Goal: Information Seeking & Learning: Learn about a topic

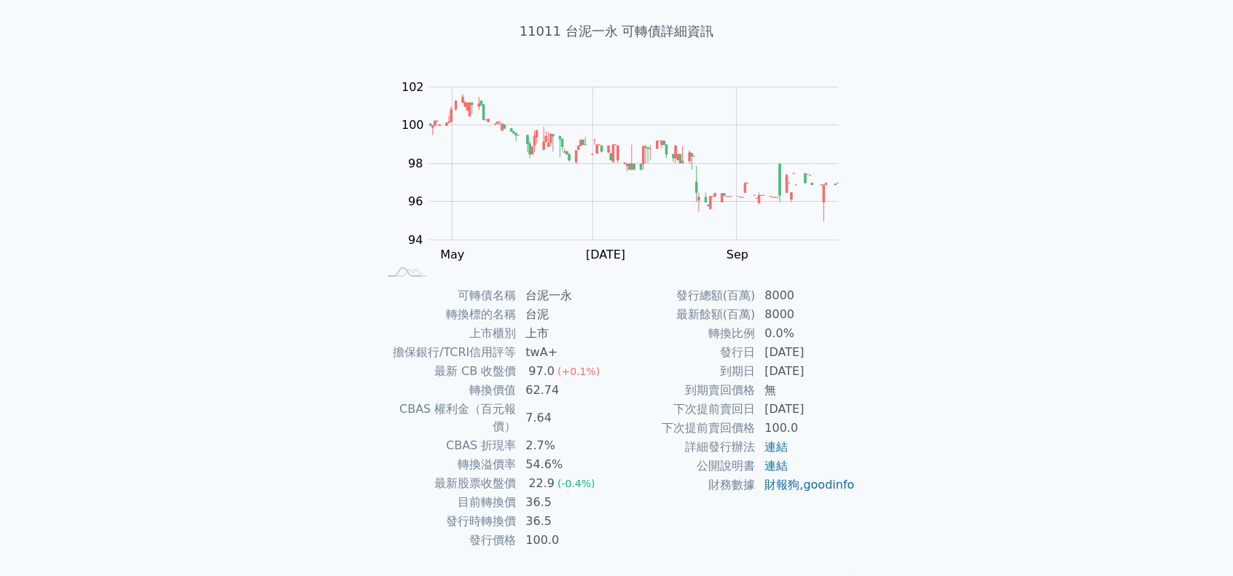
scroll to position [98, 0]
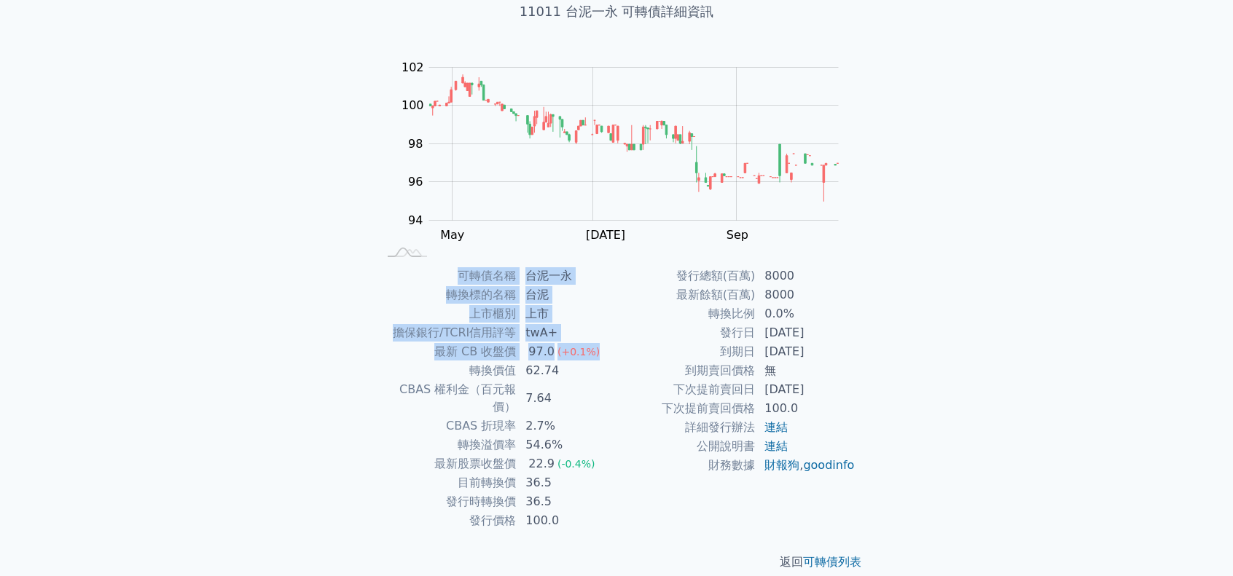
drag, startPoint x: 373, startPoint y: 329, endPoint x: 596, endPoint y: 349, distance: 223.9
click at [596, 349] on div "可轉債名稱 台泥一永 轉換標的名稱 台泥 上市櫃別 上市 擔保銀行/TCRI信用評等 twA+ 最新 CB 收盤價 97.0 (+0.1%) 轉換價值 62.…" at bounding box center [616, 399] width 513 height 264
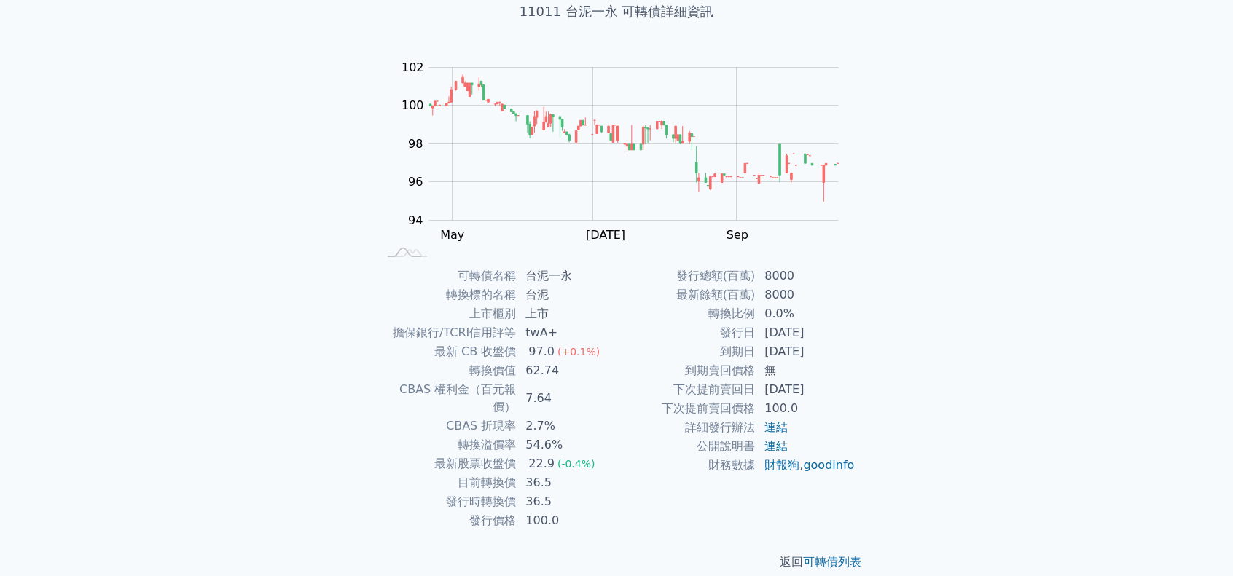
click at [595, 371] on td "62.74" at bounding box center [567, 370] width 100 height 19
drag, startPoint x: 464, startPoint y: 372, endPoint x: 588, endPoint y: 364, distance: 124.2
click at [588, 364] on tr "轉換價值 62.74" at bounding box center [496, 370] width 239 height 19
click at [576, 380] on td "7.64" at bounding box center [567, 398] width 100 height 36
drag, startPoint x: 474, startPoint y: 371, endPoint x: 520, endPoint y: 374, distance: 46.7
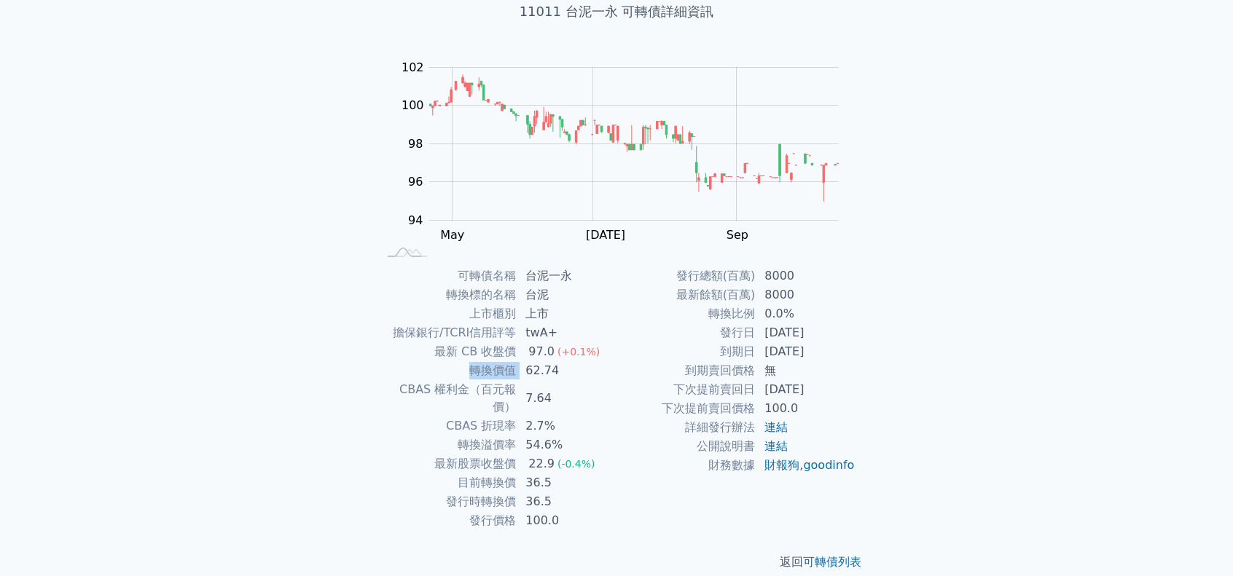
click at [520, 374] on tr "轉換價值 62.74" at bounding box center [496, 370] width 239 height 19
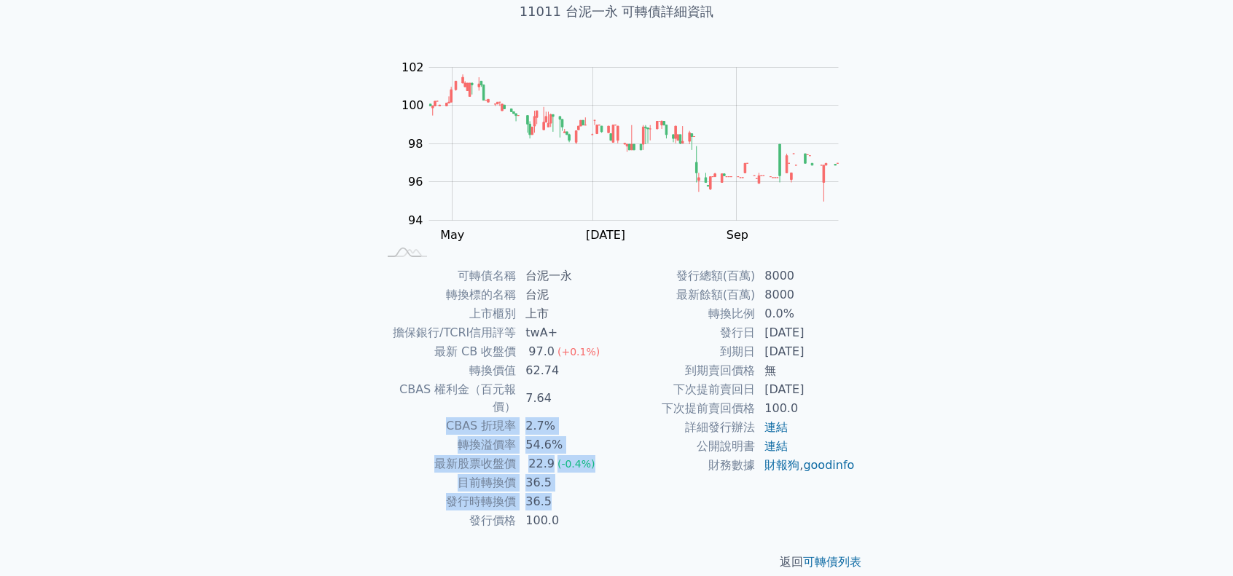
drag, startPoint x: 449, startPoint y: 409, endPoint x: 601, endPoint y: 482, distance: 168.8
click at [601, 482] on tbody "可轉債名稱 台泥一永 轉換標的名稱 台泥 上市櫃別 上市 擔保銀行/TCRI信用評等 twA+ 最新 CB 收盤價 97.0 (+0.1%) 轉換價值 62.…" at bounding box center [496, 399] width 239 height 264
click at [601, 493] on td "36.5" at bounding box center [567, 502] width 100 height 19
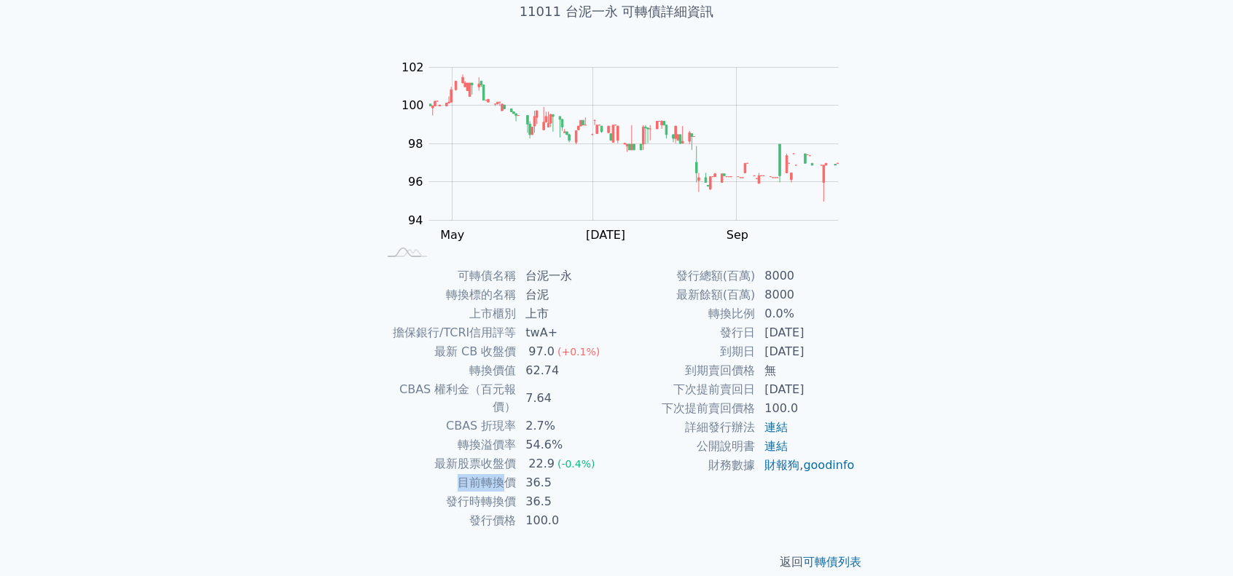
drag, startPoint x: 456, startPoint y: 464, endPoint x: 511, endPoint y: 470, distance: 55.0
click at [511, 474] on td "目前轉換價" at bounding box center [446, 483] width 139 height 19
click at [561, 493] on td "36.5" at bounding box center [567, 502] width 100 height 19
drag, startPoint x: 526, startPoint y: 469, endPoint x: 548, endPoint y: 469, distance: 21.9
click at [548, 474] on td "36.5" at bounding box center [567, 483] width 100 height 19
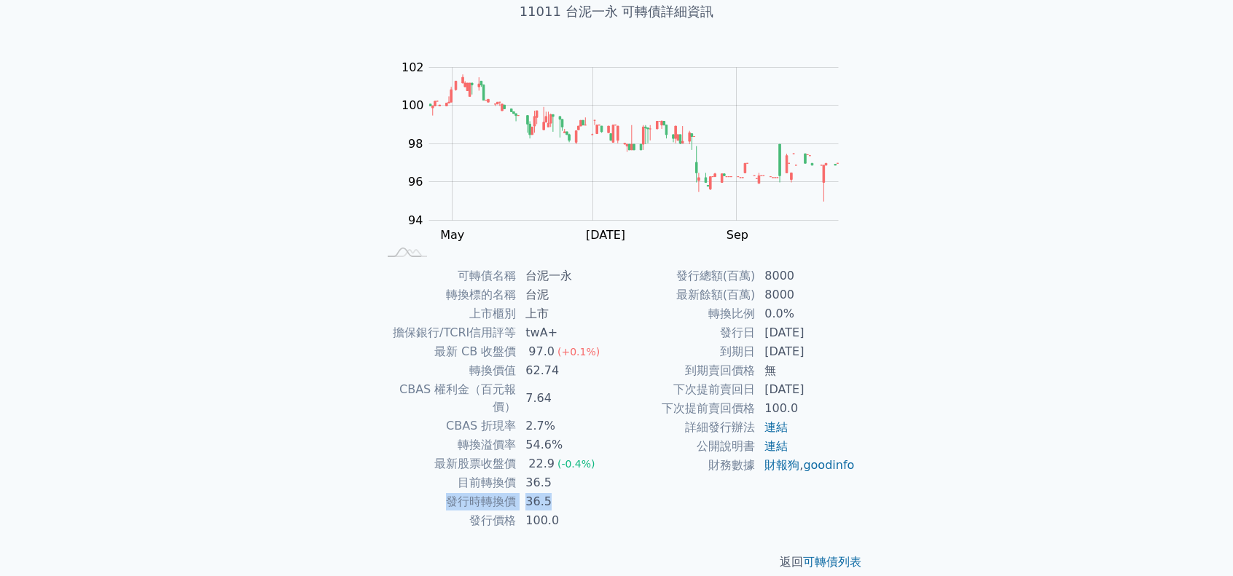
drag, startPoint x: 449, startPoint y: 483, endPoint x: 554, endPoint y: 491, distance: 105.2
click at [554, 493] on tr "發行時轉換價 36.5" at bounding box center [496, 502] width 239 height 19
click at [564, 493] on td "36.5" at bounding box center [567, 502] width 100 height 19
drag, startPoint x: 668, startPoint y: 269, endPoint x: 869, endPoint y: 405, distance: 242.9
click at [869, 405] on div "可轉債名稱 台泥一永 轉換標的名稱 台泥 上市櫃別 上市 擔保銀行/TCRI信用評等 twA+ 最新 CB 收盤價 97.0 (+0.1%) 轉換價值 62.…" at bounding box center [616, 399] width 513 height 264
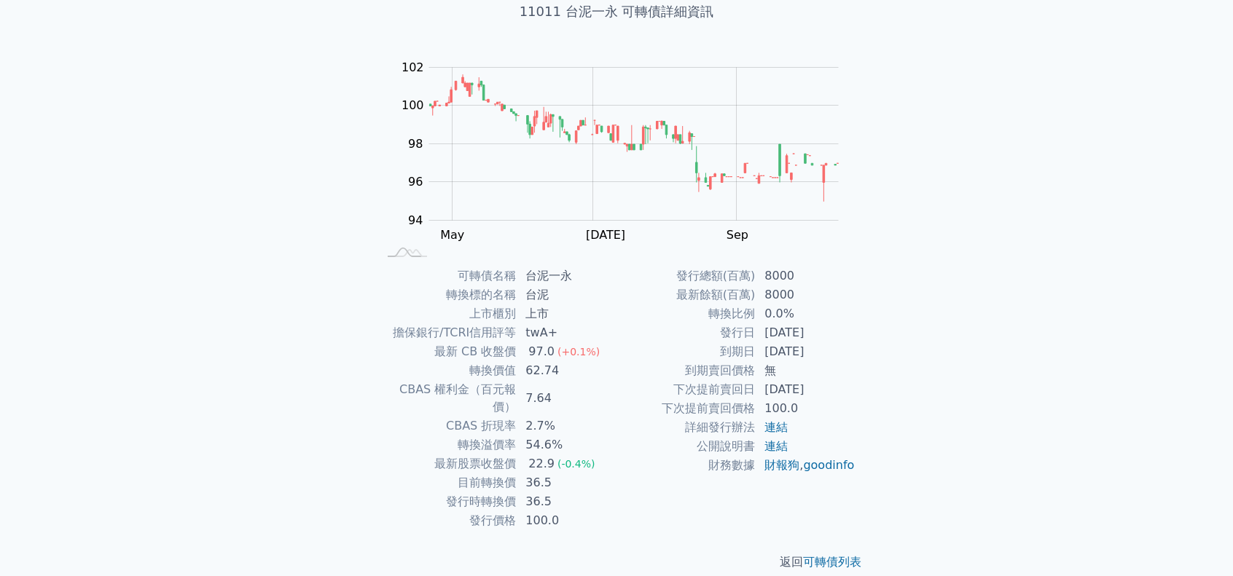
click at [830, 421] on td "連結" at bounding box center [806, 427] width 100 height 19
drag, startPoint x: 471, startPoint y: 504, endPoint x: 573, endPoint y: 510, distance: 101.5
click at [573, 512] on tr "發行價格 100.0" at bounding box center [496, 521] width 239 height 19
drag, startPoint x: 720, startPoint y: 334, endPoint x: 838, endPoint y: 359, distance: 120.6
click at [838, 359] on tbody "發行總額(百萬) 8000 最新餘額(百萬) 8000 轉換比例 0.0% 發行日 [DATE] 到期日 [DATE] 到期賣回價格 無 下次提前賣回日 [D…" at bounding box center [735, 371] width 239 height 208
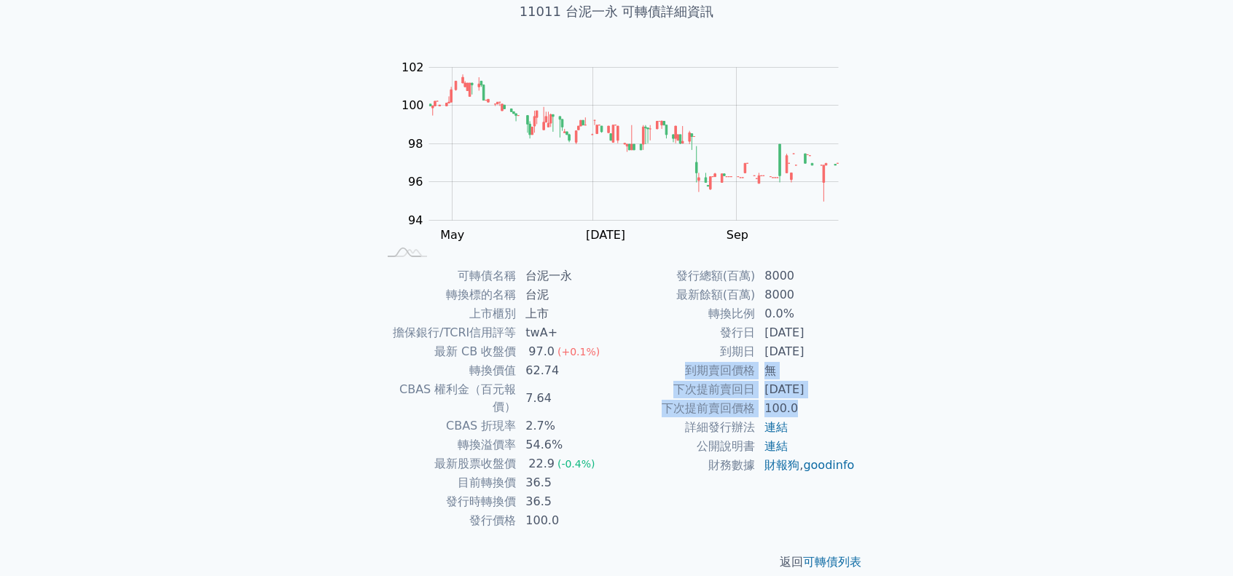
drag, startPoint x: 684, startPoint y: 369, endPoint x: 829, endPoint y: 400, distance: 149.1
click at [829, 400] on tbody "發行總額(百萬) 8000 最新餘額(百萬) 8000 轉換比例 0.0% 發行日 [DATE] 到期日 [DATE] 到期賣回價格 無 下次提前賣回日 [D…" at bounding box center [735, 371] width 239 height 208
click at [715, 409] on td "下次提前賣回價格" at bounding box center [685, 408] width 139 height 19
drag, startPoint x: 665, startPoint y: 407, endPoint x: 842, endPoint y: 418, distance: 178.1
click at [842, 418] on tbody "發行總額(百萬) 8000 最新餘額(百萬) 8000 轉換比例 0.0% 發行日 [DATE] 到期日 [DATE] 到期賣回價格 無 下次提前賣回日 [D…" at bounding box center [735, 371] width 239 height 208
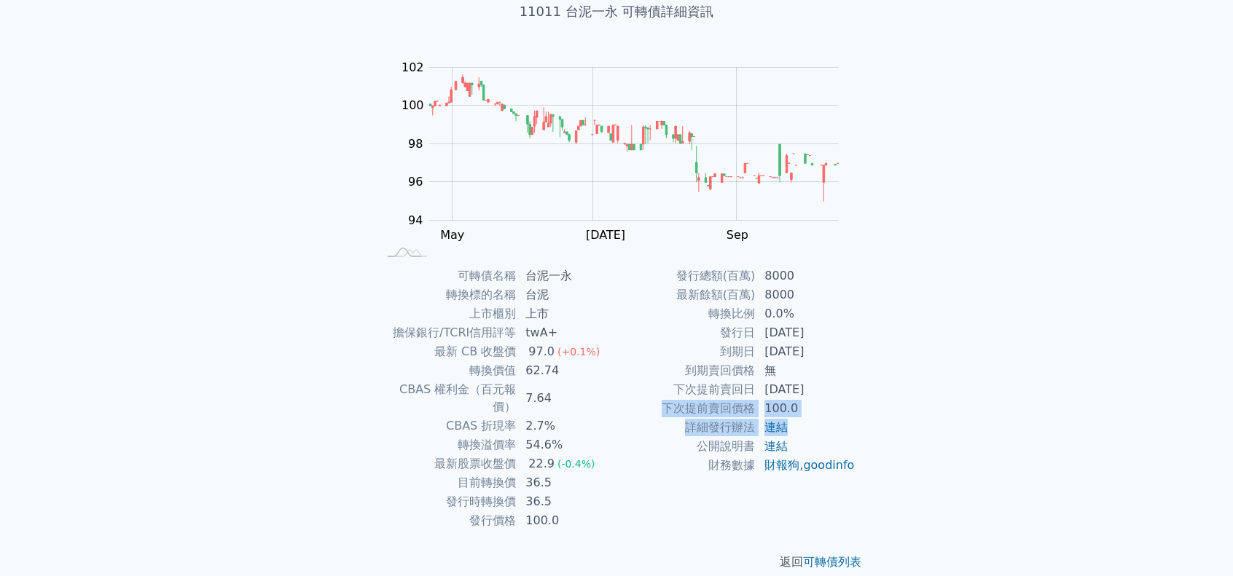
click at [723, 423] on td "詳細發行辦法" at bounding box center [685, 427] width 139 height 19
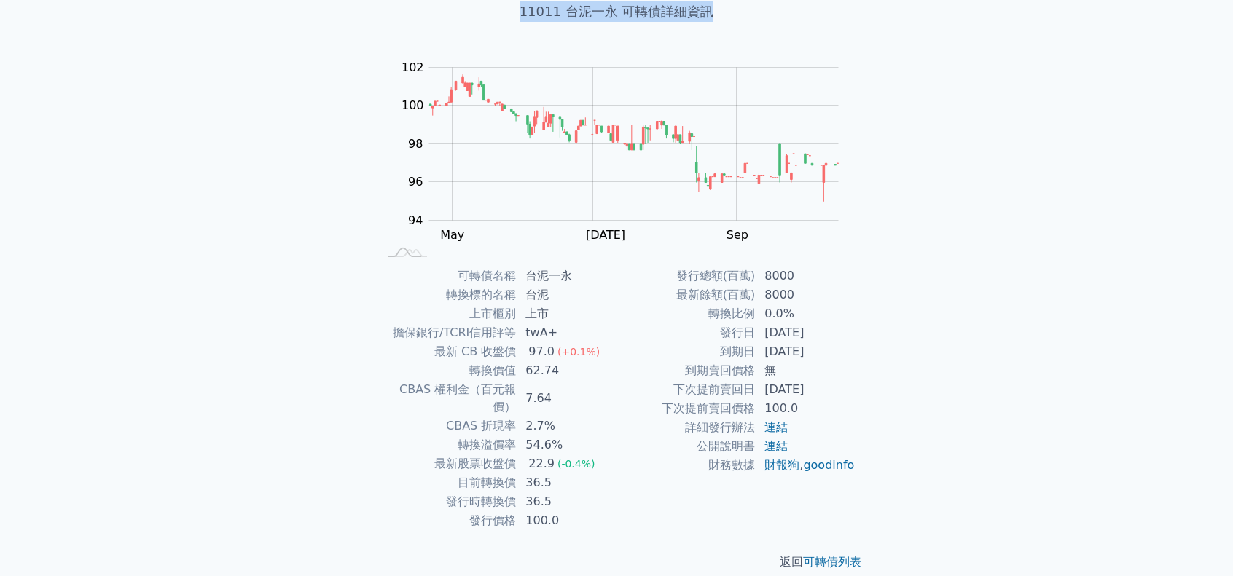
drag, startPoint x: 525, startPoint y: 11, endPoint x: 711, endPoint y: 15, distance: 186.6
click at [711, 15] on h1 "11011 台泥一永 可轉債詳細資訊" at bounding box center [616, 11] width 513 height 20
copy h1 "11011 台泥一永 可轉債詳細資訊"
click at [1060, 407] on div "可轉債列表 財務數據 可轉債列表 財務數據 登入／註冊 登入／註冊 可轉債列表 › 11011 台泥一永 11011 台泥一永 可轉債詳細資訊 Zoom Ou…" at bounding box center [616, 248] width 1233 height 692
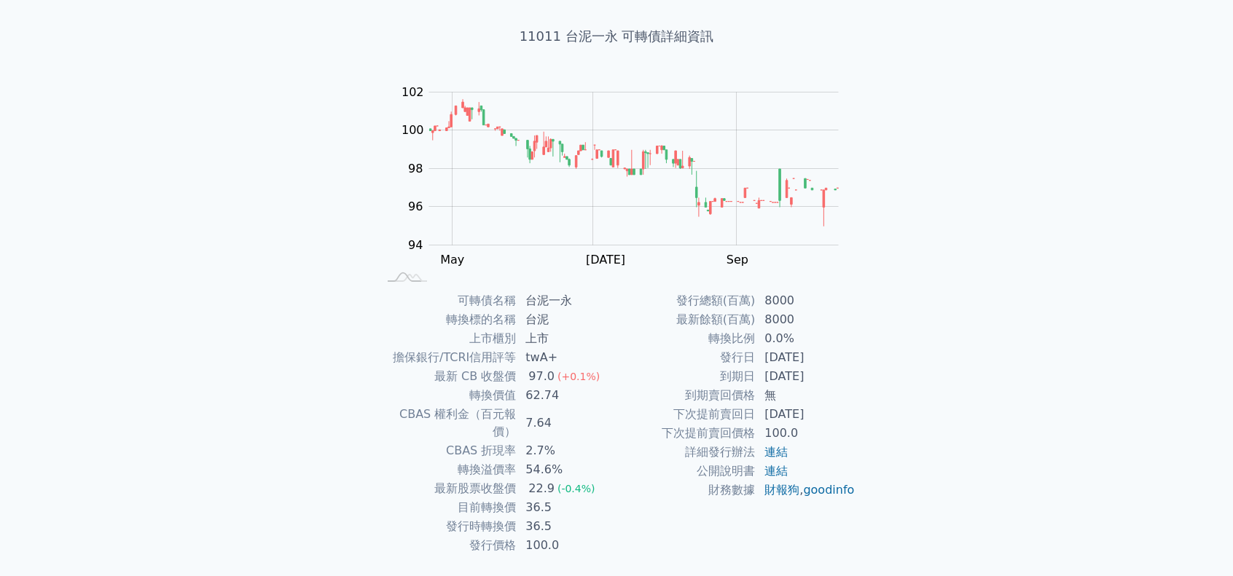
scroll to position [0, 0]
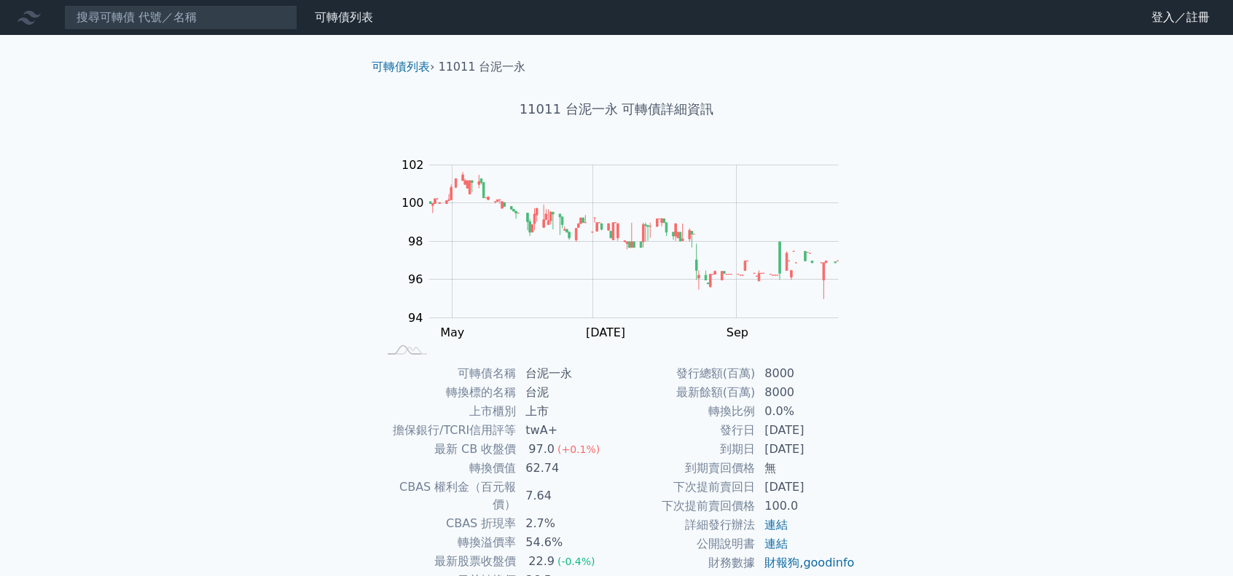
click at [939, 388] on div "可轉債列表 財務數據 可轉債列表 財務數據 登入／註冊 登入／註冊 可轉債列表 › 11011 台泥一永 11011 台泥一永 可轉債詳細資訊 Zoom Ou…" at bounding box center [616, 346] width 1233 height 692
click at [402, 70] on link "可轉債列表" at bounding box center [401, 67] width 58 height 14
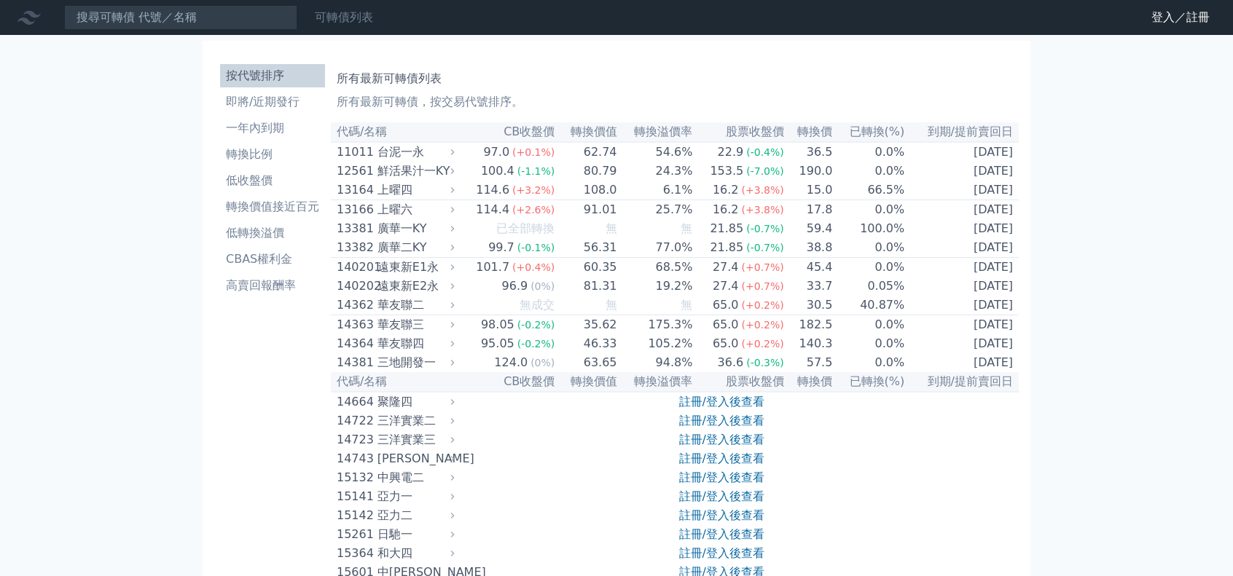
click at [322, 15] on link "可轉債列表" at bounding box center [344, 17] width 58 height 14
drag, startPoint x: 382, startPoint y: 78, endPoint x: 436, endPoint y: 77, distance: 54.7
click at [436, 77] on h1 "所有最新可轉債列表" at bounding box center [675, 78] width 676 height 17
